Goal: Information Seeking & Learning: Check status

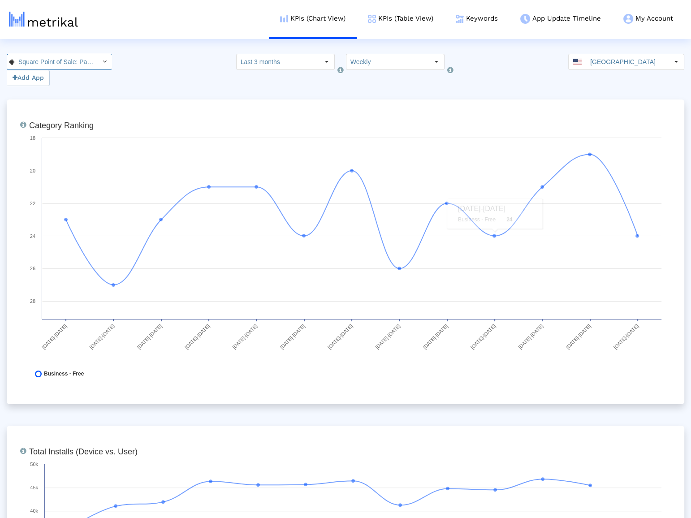
click at [53, 69] on div "Square Point of Sale: Payment < com.squareup >" at bounding box center [54, 61] width 81 height 15
click at [59, 88] on div "Square Point of Sale: Payment <com.squareup>" at bounding box center [54, 92] width 85 height 9
click at [65, 70] on div "Add App" at bounding box center [59, 70] width 105 height 32
click at [68, 66] on input "Square Point of Sale: Payment < com.squareup >" at bounding box center [54, 61] width 81 height 15
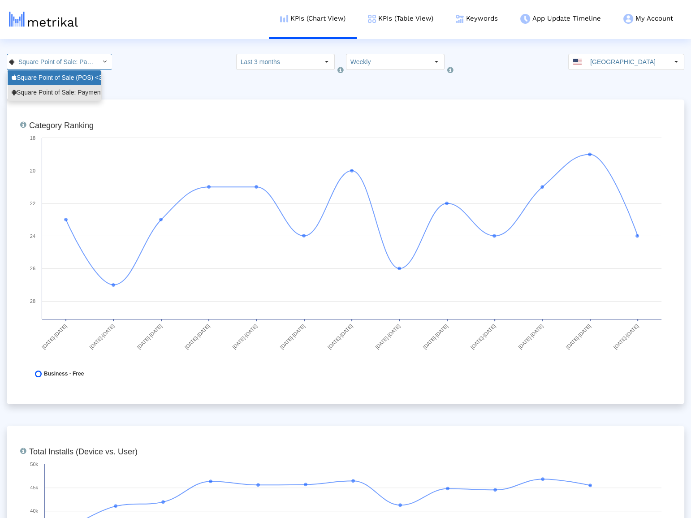
click at [75, 81] on div "Square Point of Sale (POS) <335393788>" at bounding box center [54, 78] width 85 height 9
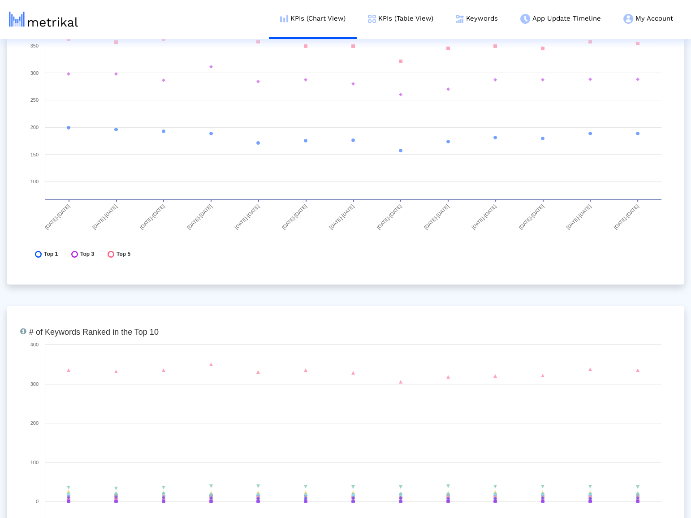
scroll to position [3496, 0]
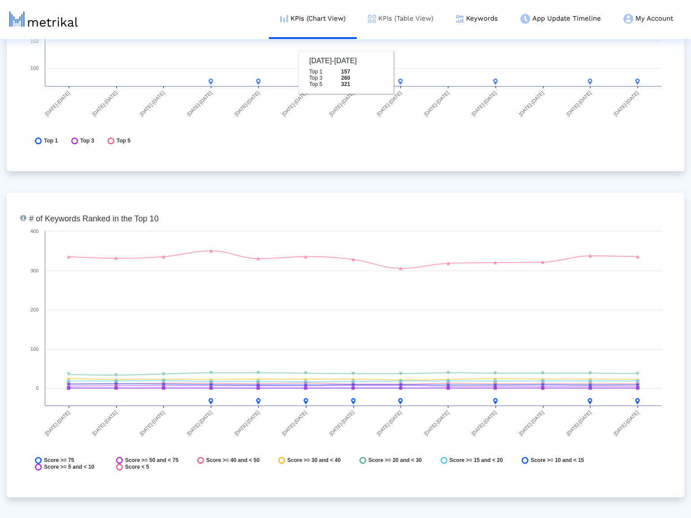
click at [381, 22] on link "KPIs (Table View)" at bounding box center [401, 18] width 88 height 37
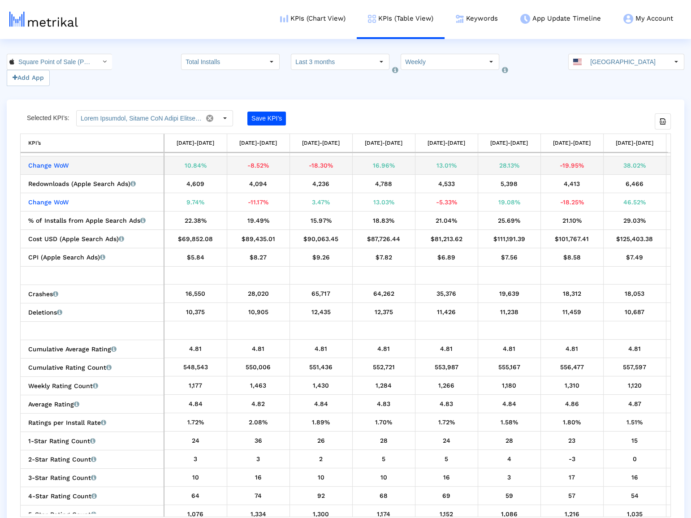
scroll to position [0, 312]
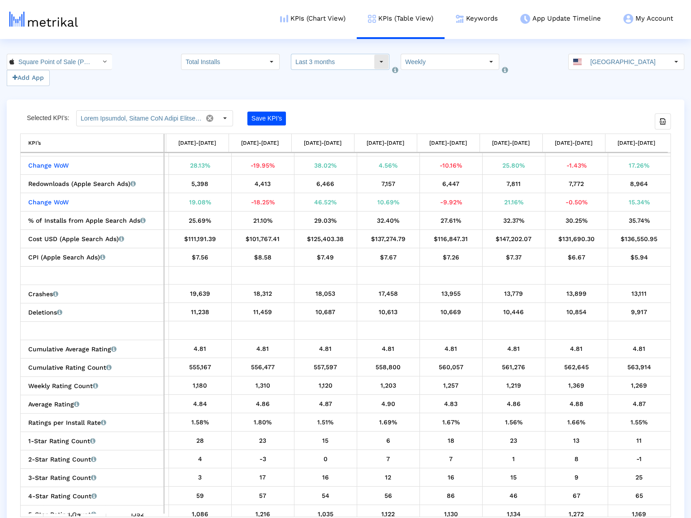
click at [363, 55] on input "Last 3 months" at bounding box center [332, 61] width 82 height 15
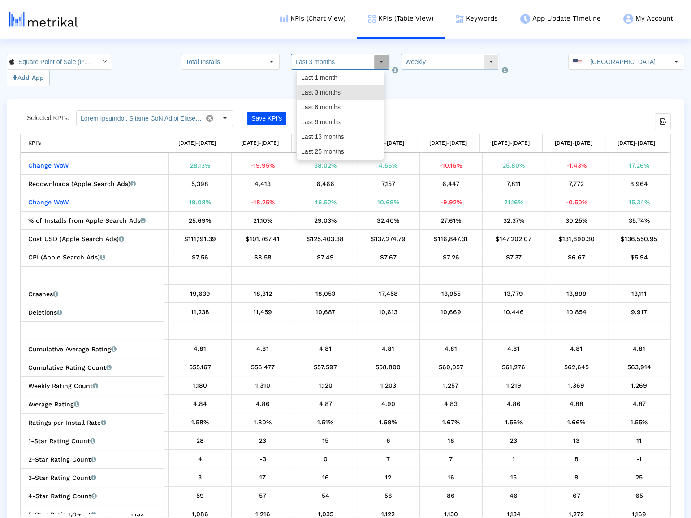
click at [419, 56] on input "Weekly" at bounding box center [442, 61] width 82 height 15
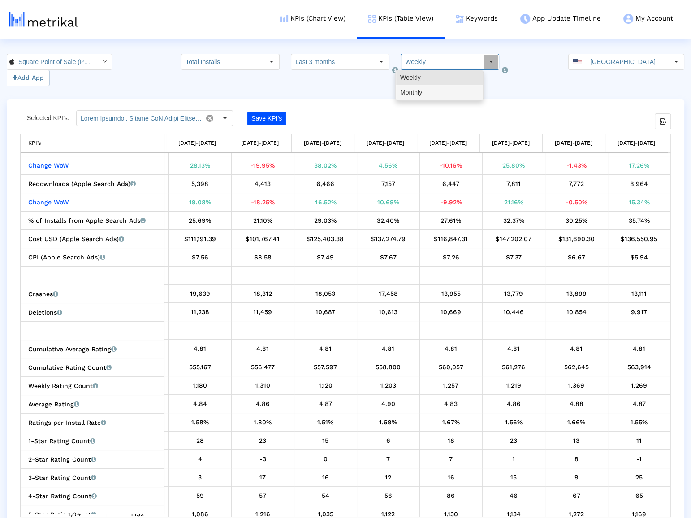
click at [418, 98] on div "Monthly" at bounding box center [439, 92] width 86 height 15
type input "Monthly"
